Goal: Task Accomplishment & Management: Manage account settings

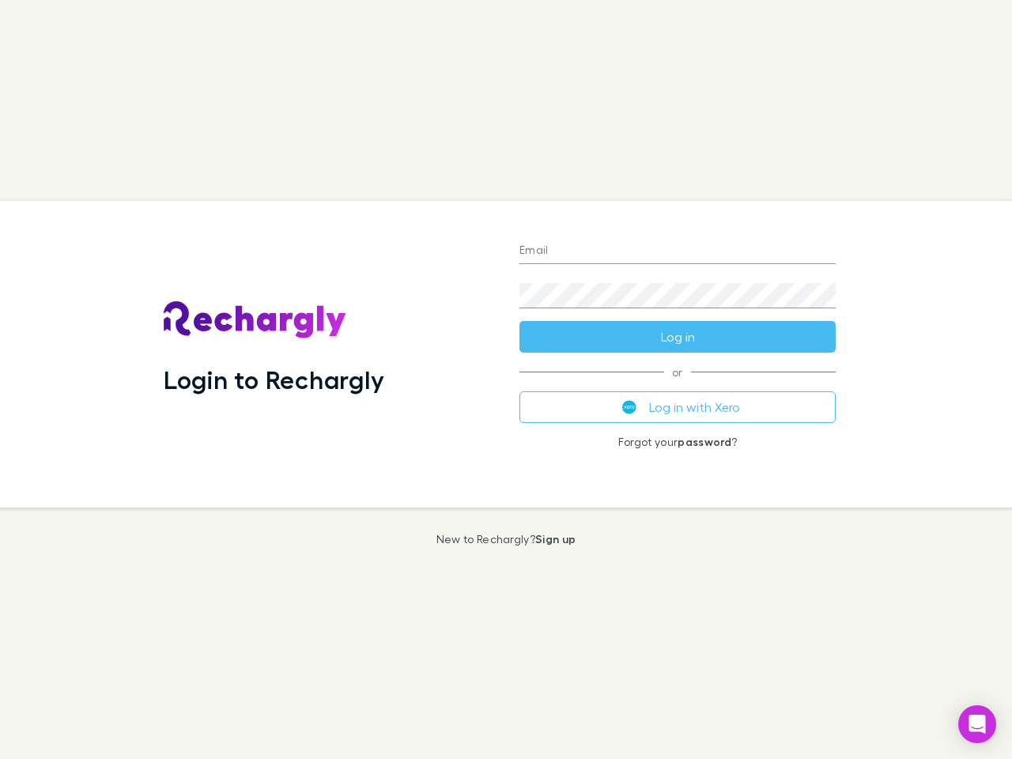
click at [506, 380] on div "Login to Rechargly" at bounding box center [329, 354] width 356 height 307
click at [678, 252] on input "Email" at bounding box center [678, 251] width 316 height 25
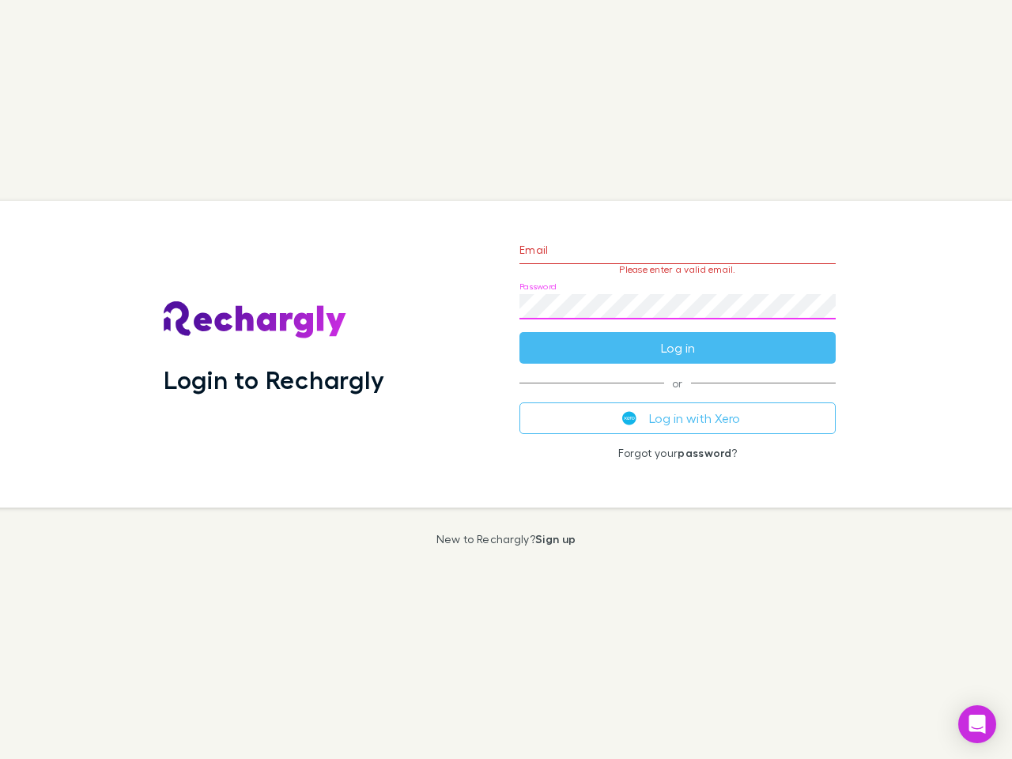
click at [678, 337] on form "Email Please enter a valid email. Password Log in" at bounding box center [678, 295] width 316 height 138
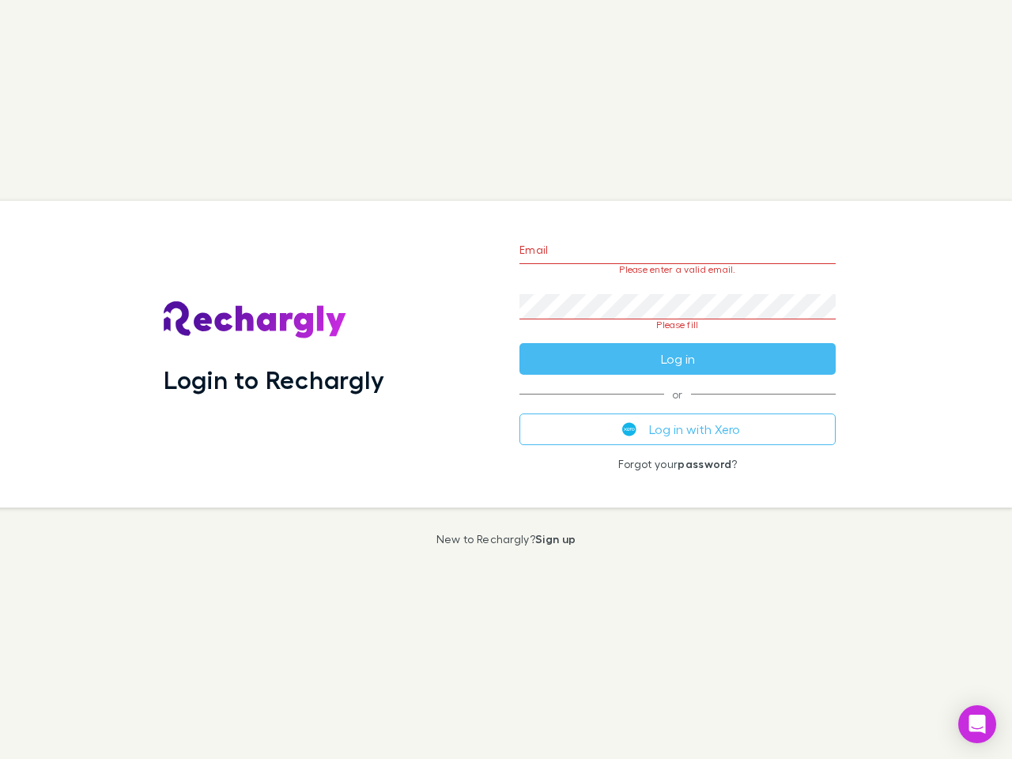
click at [678, 407] on div "Email Please enter a valid email. Password Please fill Log in or Log in with Xe…" at bounding box center [678, 354] width 342 height 307
click at [978, 725] on icon "Open Intercom Messenger" at bounding box center [978, 724] width 17 height 19
